Goal: Transaction & Acquisition: Purchase product/service

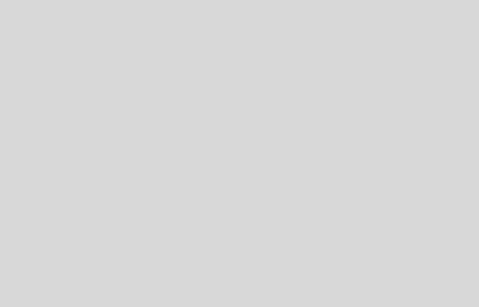
select select "es"
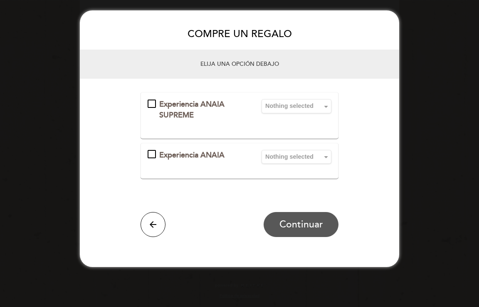
click at [153, 104] on div "Experiencia ANAIA SUPREME" at bounding box center [200, 109] width 104 height 21
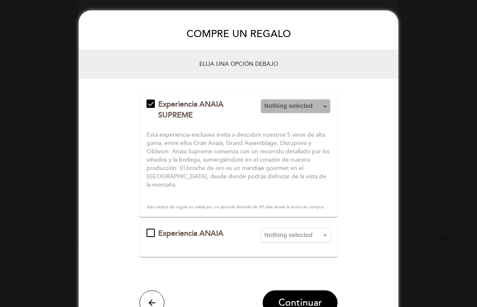
click at [324, 110] on span "button" at bounding box center [325, 107] width 7 height 7
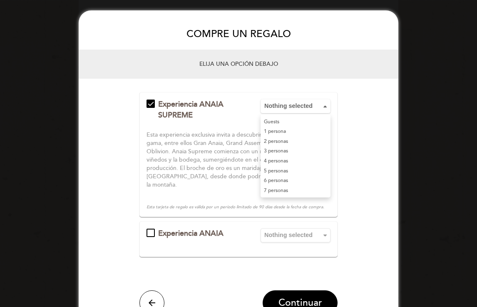
click at [278, 146] on link "2 personas" at bounding box center [295, 141] width 70 height 10
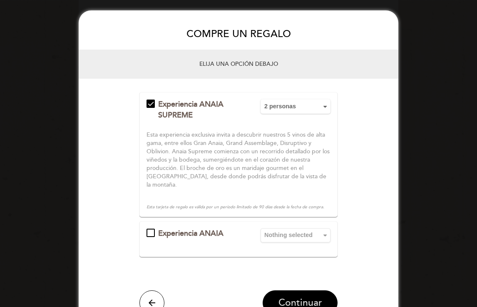
click at [307, 298] on span "Continuar" at bounding box center [300, 303] width 44 height 12
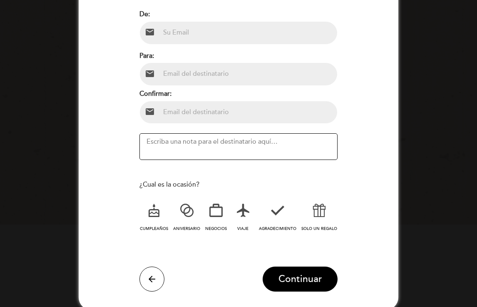
scroll to position [85, 0]
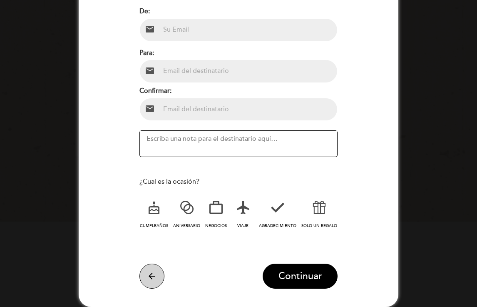
click at [151, 278] on icon "arrow_back" at bounding box center [152, 276] width 10 height 10
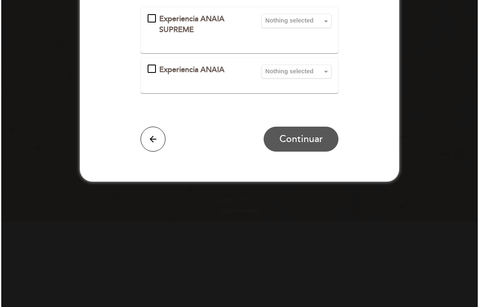
scroll to position [0, 0]
